Goal: Navigation & Orientation: Find specific page/section

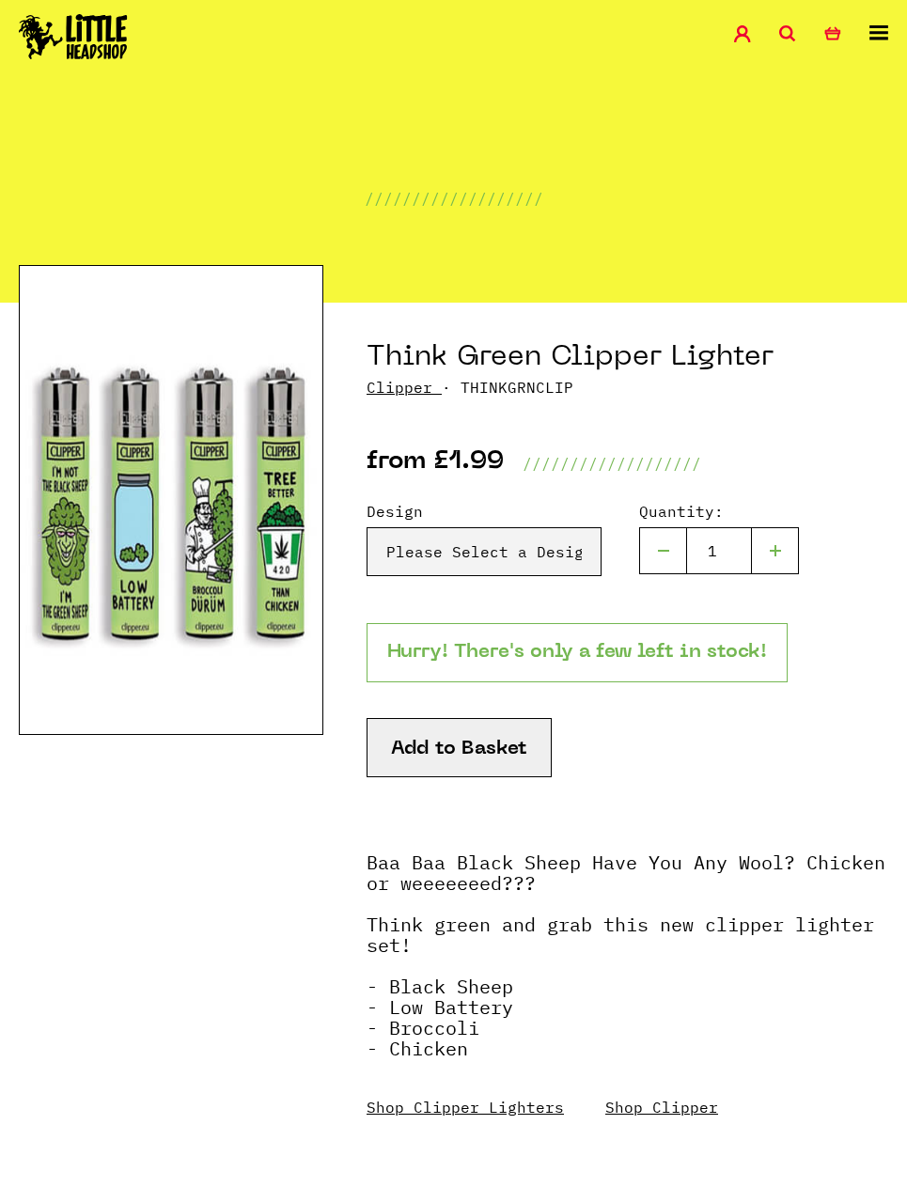
click at [413, 379] on link "Clipper" at bounding box center [400, 387] width 66 height 19
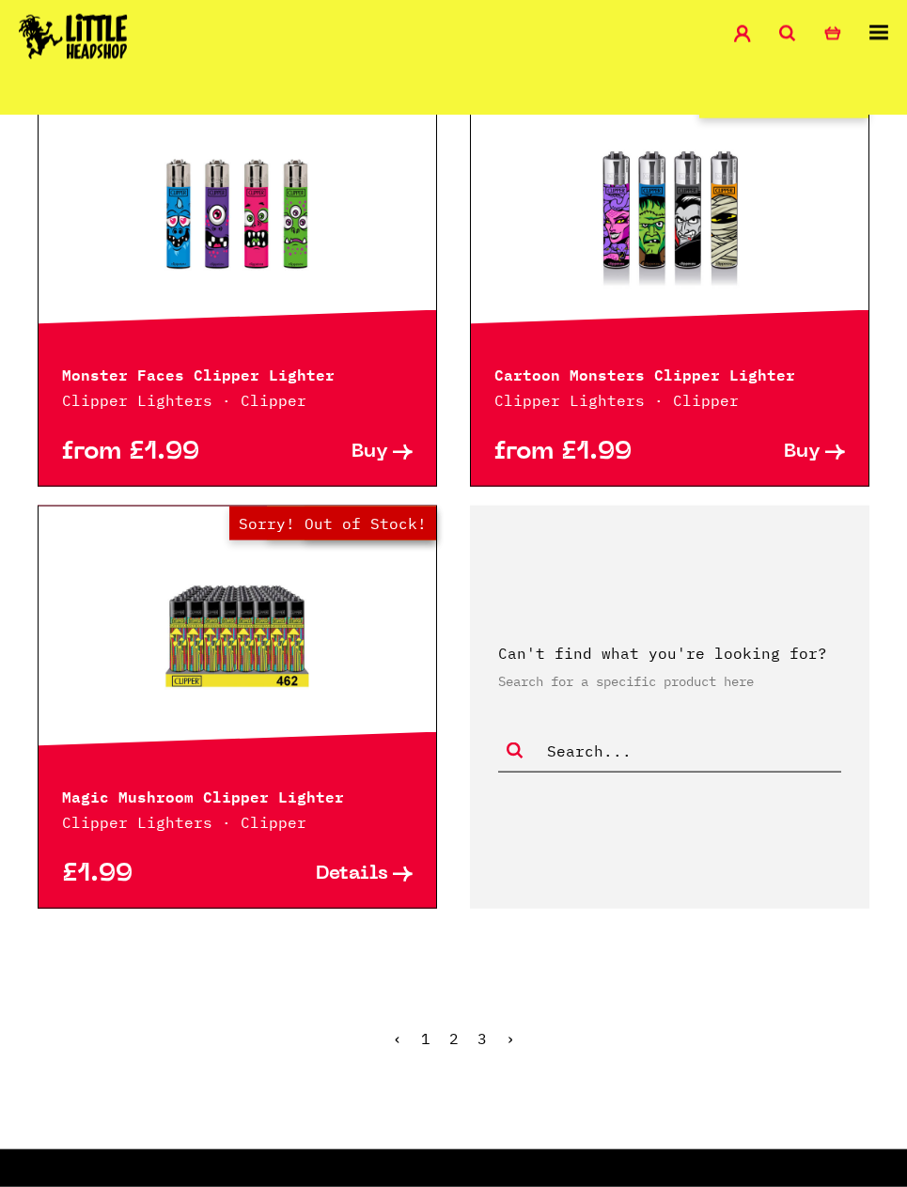
scroll to position [4386, 0]
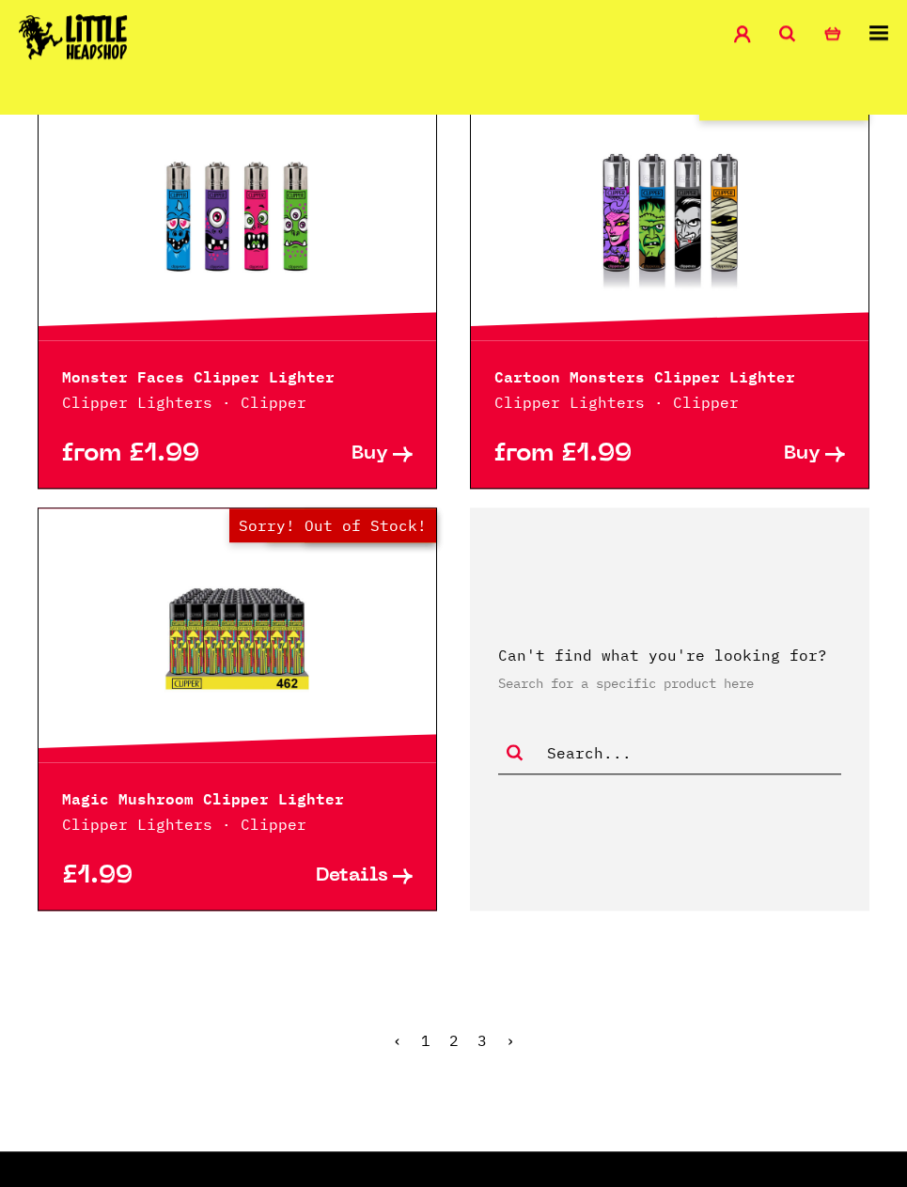
click at [443, 1044] on ul "‹ 1 2 3 ›" at bounding box center [454, 1054] width 870 height 81
click at [455, 1034] on link "2" at bounding box center [453, 1040] width 9 height 19
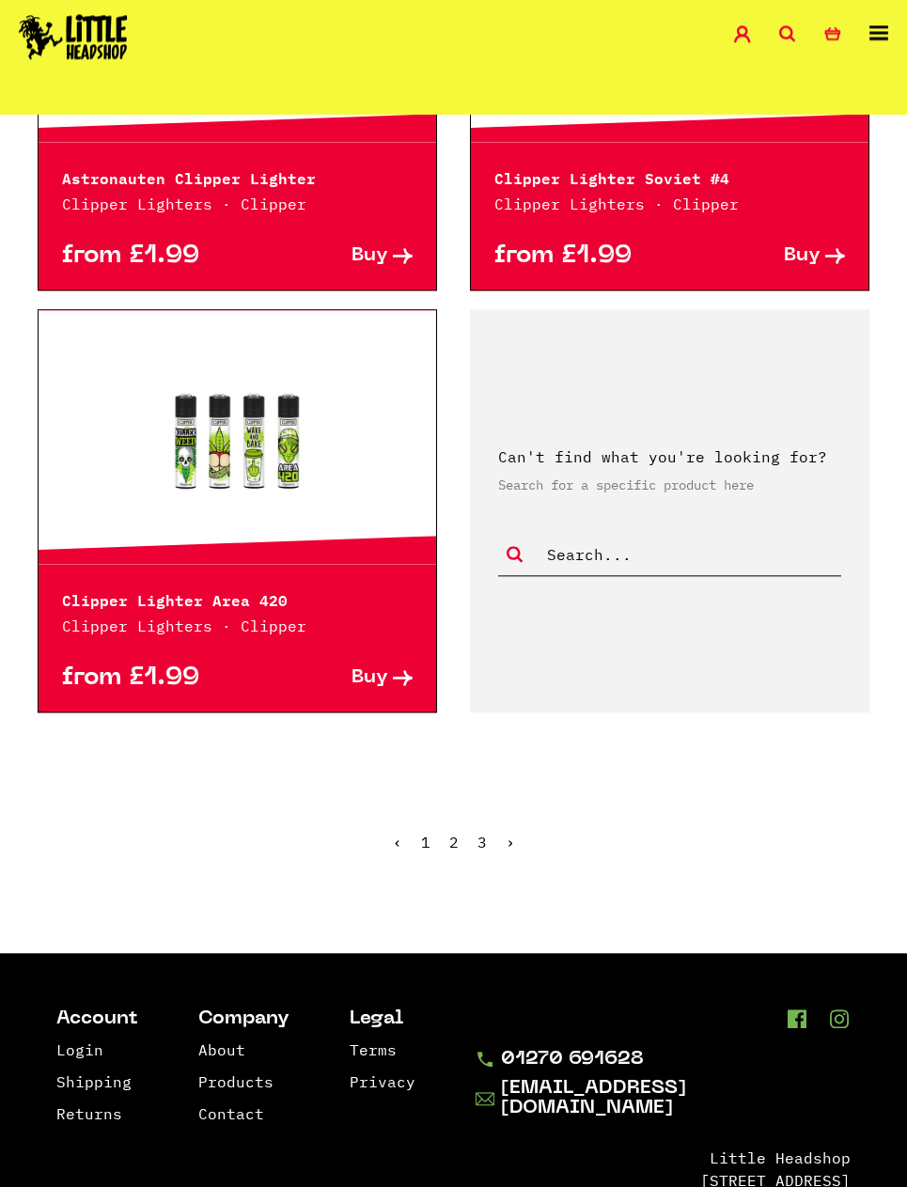
scroll to position [4564, 0]
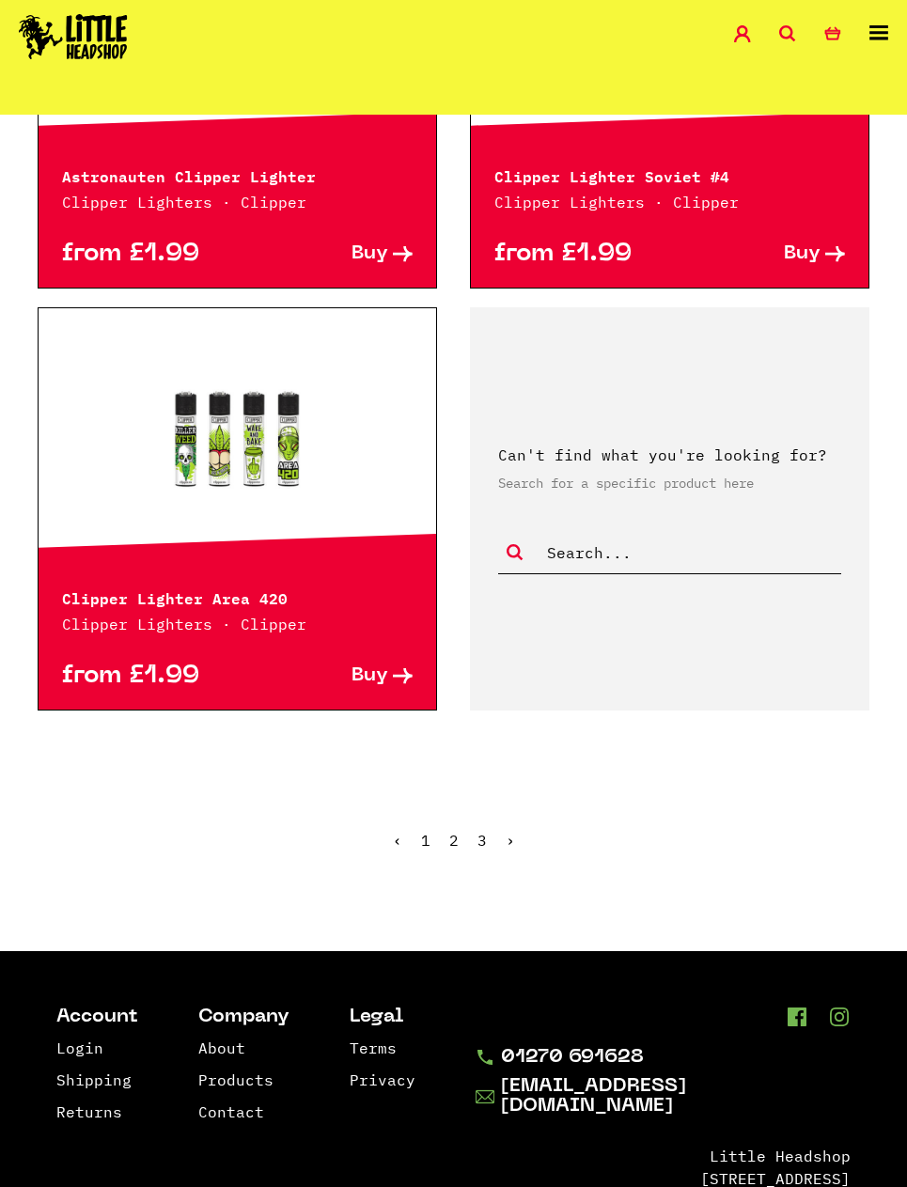
click at [485, 844] on link "3" at bounding box center [482, 840] width 9 height 19
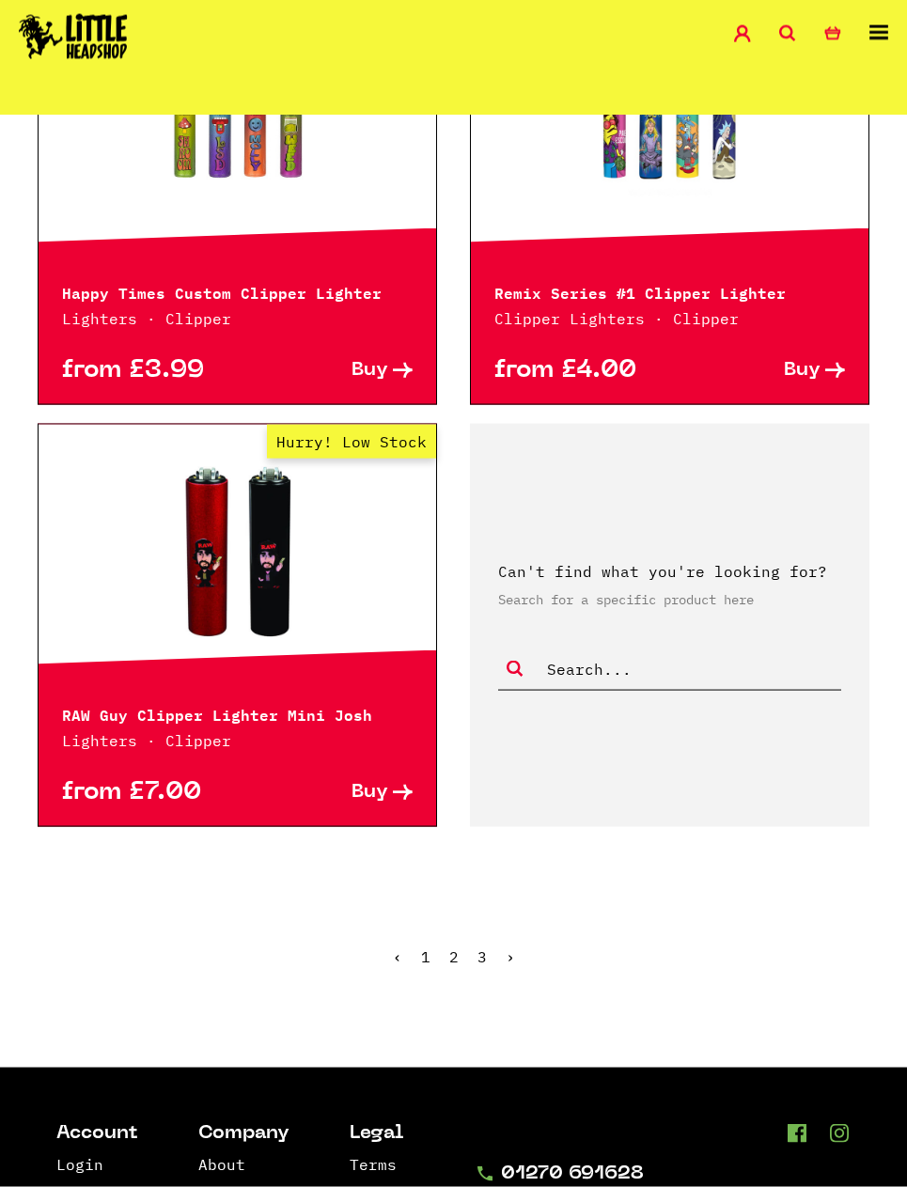
scroll to position [4448, 0]
click at [434, 950] on ul "‹ 1 2 3 ›" at bounding box center [454, 970] width 870 height 81
click at [423, 966] on link "1" at bounding box center [425, 956] width 9 height 19
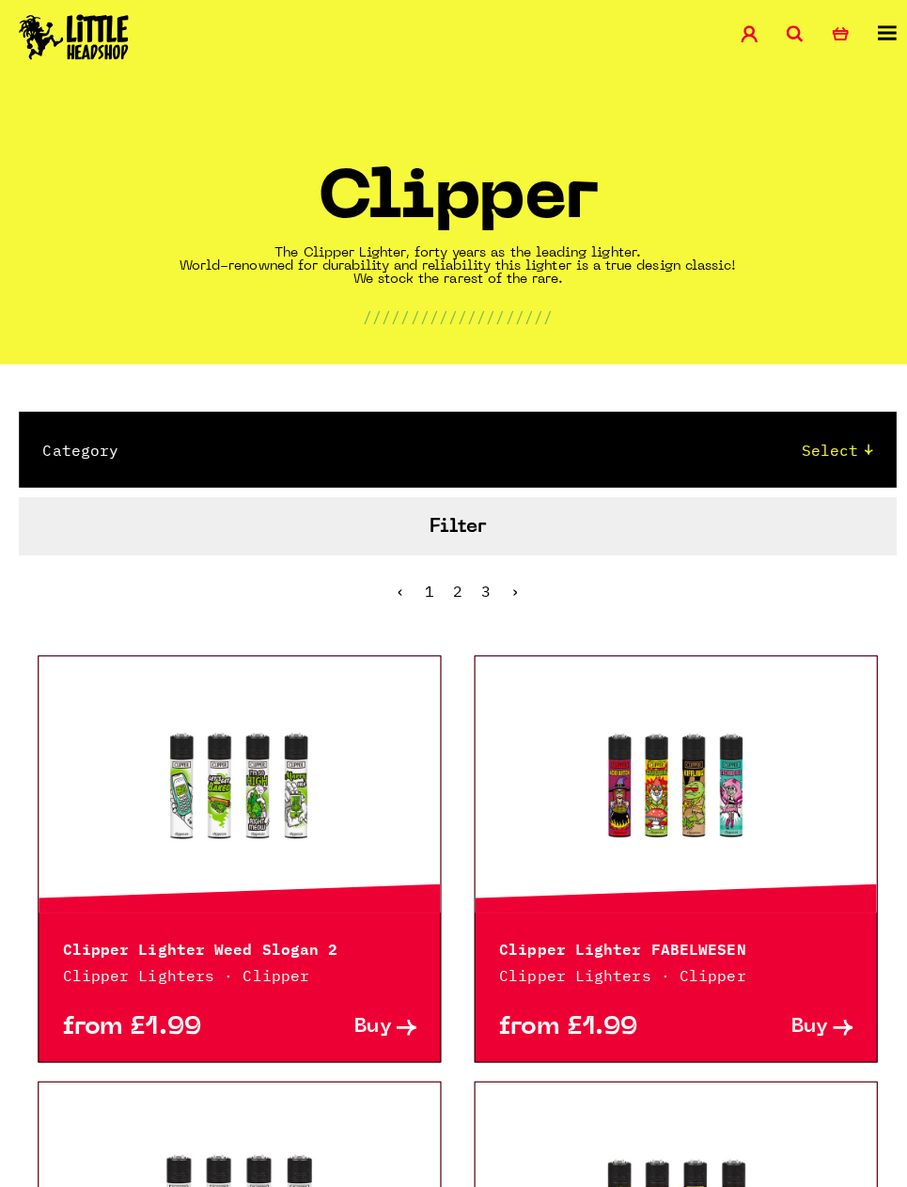
scroll to position [4557, 0]
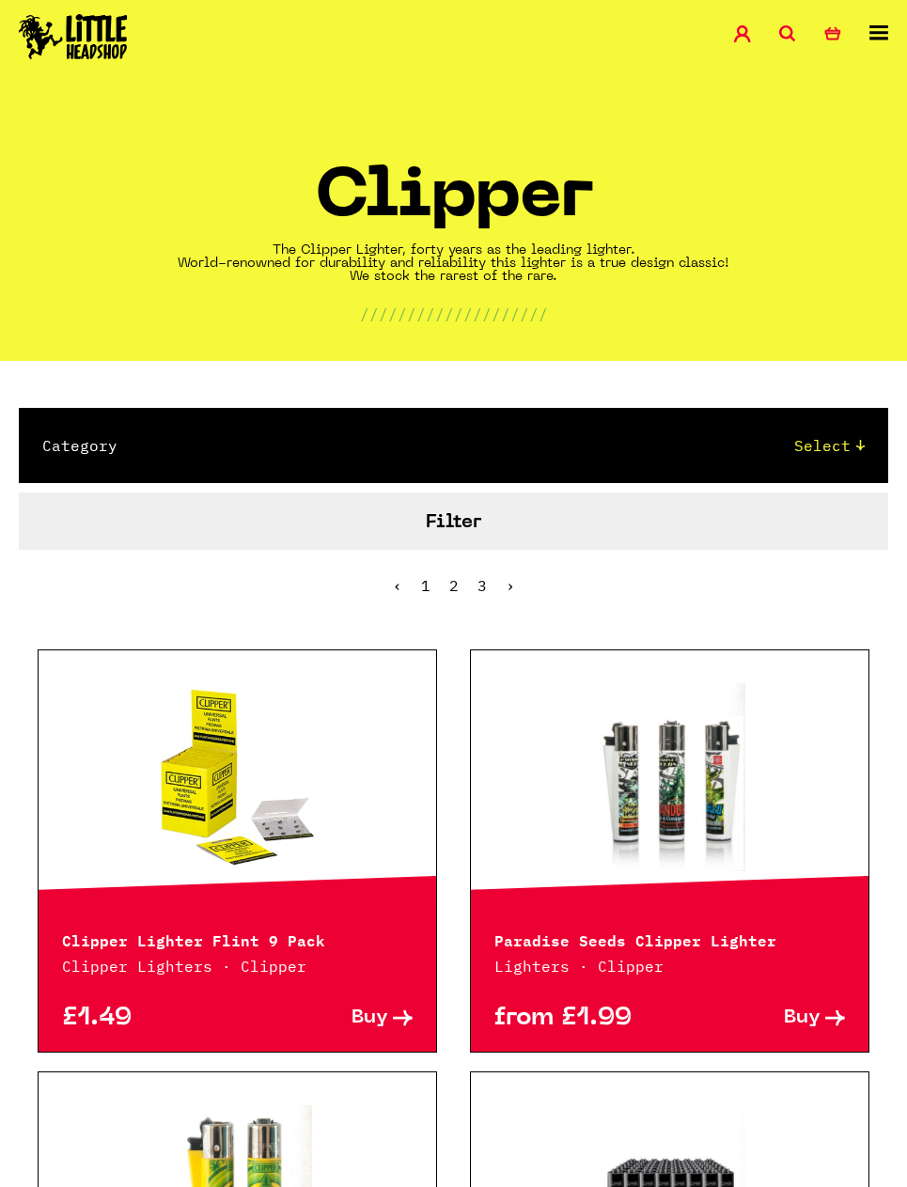
click at [565, 543] on button "Filter" at bounding box center [454, 521] width 870 height 57
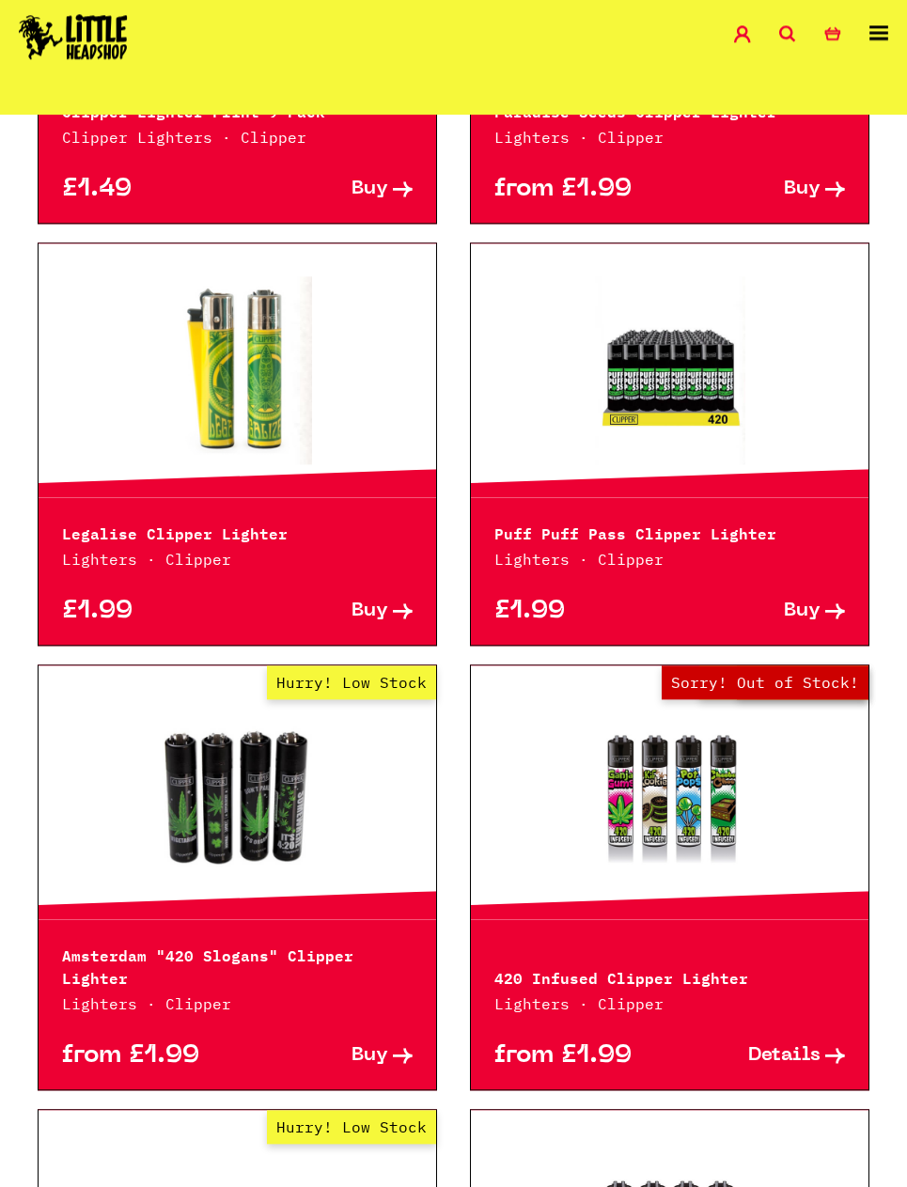
scroll to position [589, 0]
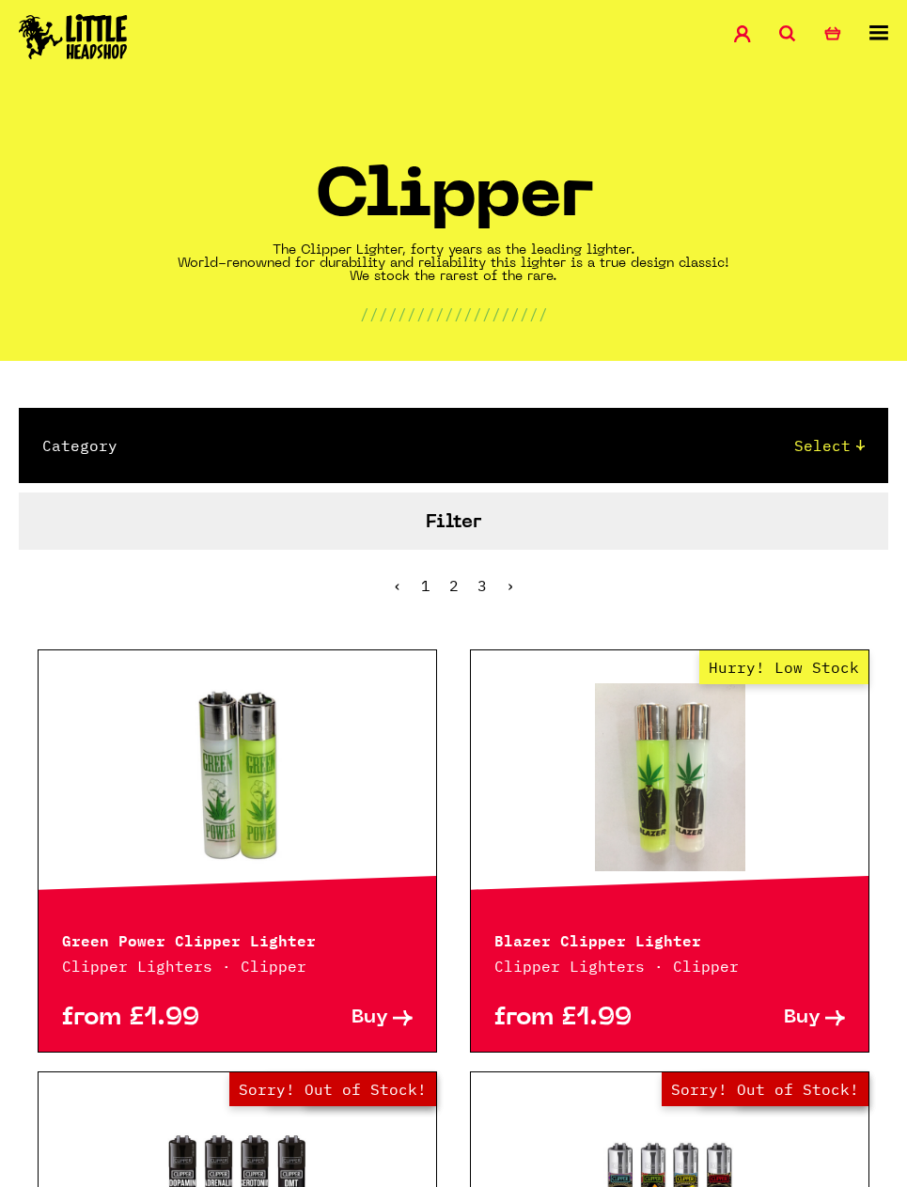
scroll to position [4634, 0]
